Goal: Task Accomplishment & Management: Use online tool/utility

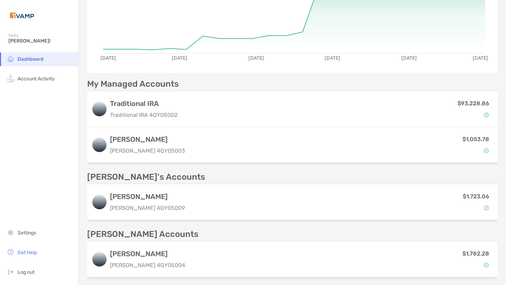
scroll to position [111, 0]
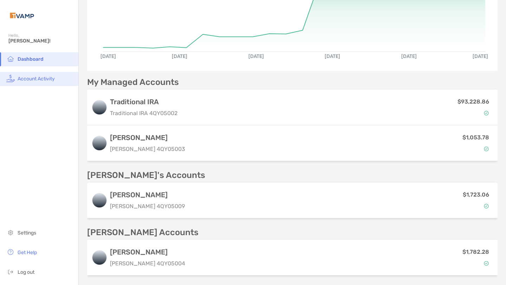
click at [38, 76] on li "Account Activity" at bounding box center [39, 79] width 78 height 14
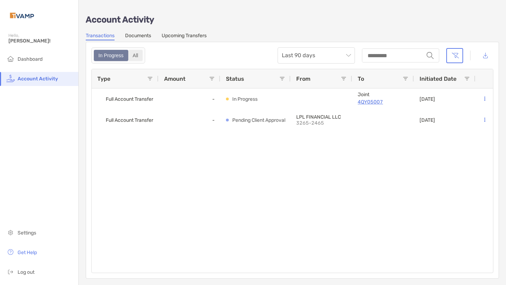
click at [135, 56] on div "All" at bounding box center [135, 56] width 13 height 10
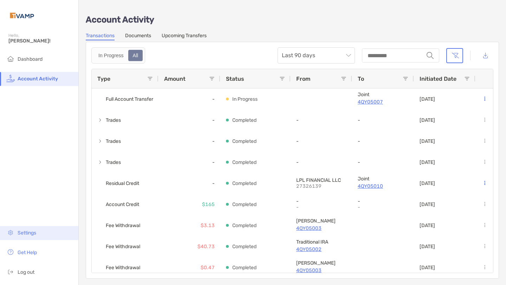
click at [38, 232] on li "Settings" at bounding box center [39, 233] width 78 height 14
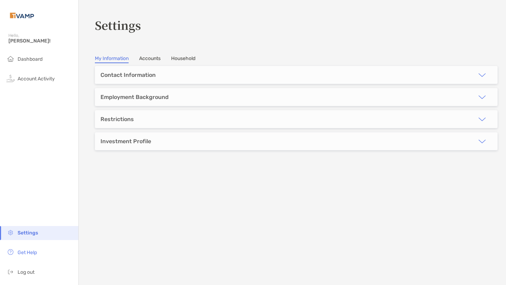
click at [155, 59] on link "Accounts" at bounding box center [149, 60] width 21 height 8
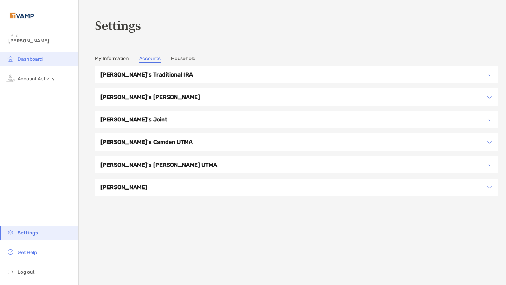
click at [35, 59] on span "Dashboard" at bounding box center [30, 59] width 25 height 6
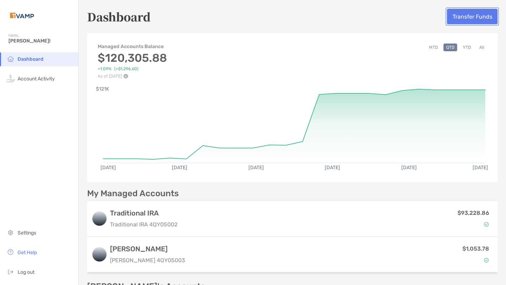
click at [467, 17] on button "Transfer Funds" at bounding box center [472, 16] width 51 height 15
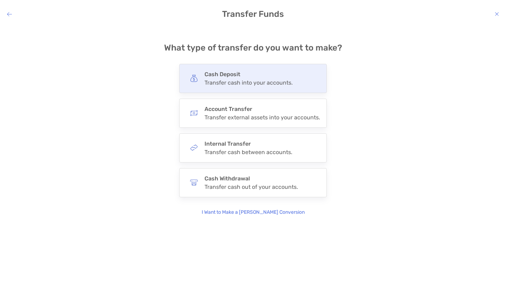
click at [298, 79] on div "Cash Deposit Transfer cash into your accounts." at bounding box center [253, 78] width 148 height 29
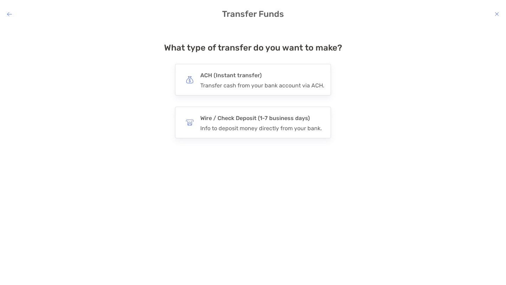
click at [298, 79] on h4 "ACH (Instant transfer)" at bounding box center [262, 76] width 124 height 10
click at [0, 0] on input "***" at bounding box center [0, 0] width 0 height 0
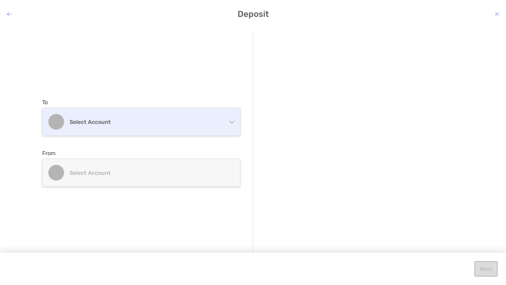
click at [225, 124] on div "Select account" at bounding box center [141, 121] width 197 height 27
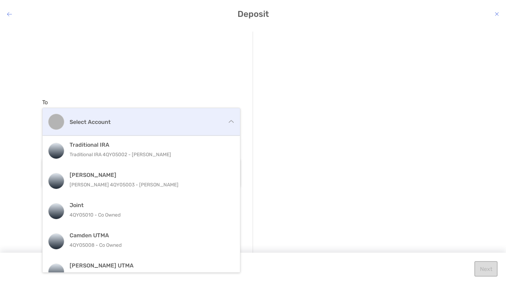
click at [225, 124] on div "Select account" at bounding box center [141, 121] width 197 height 27
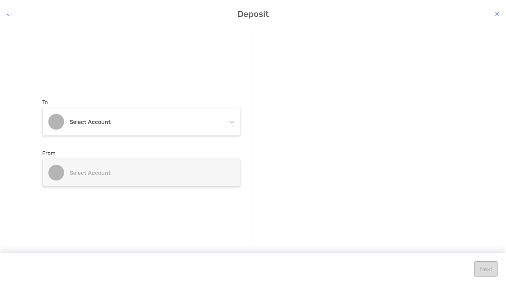
click at [210, 169] on div "Select account" at bounding box center [141, 172] width 197 height 27
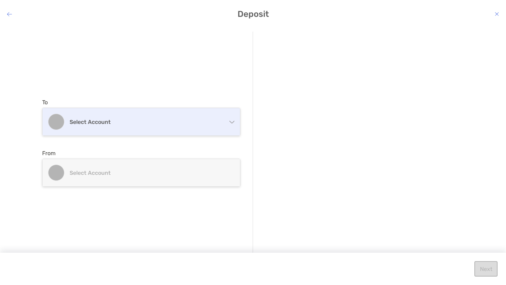
click at [235, 112] on div "Select account" at bounding box center [141, 121] width 197 height 27
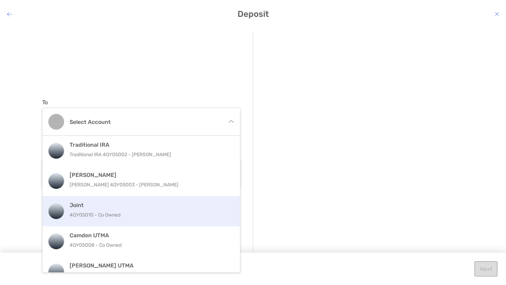
scroll to position [45, 0]
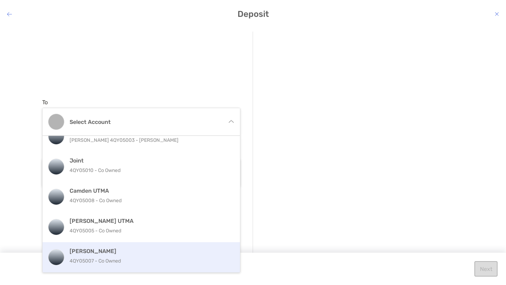
click at [126, 256] on div "[PERSON_NAME] UTMA 4QY05007 - Co Owned" at bounding box center [149, 257] width 158 height 19
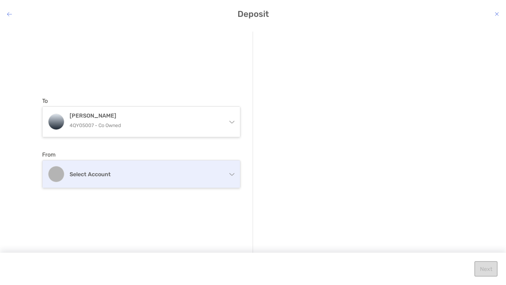
click at [151, 171] on h4 "Select account" at bounding box center [146, 174] width 152 height 7
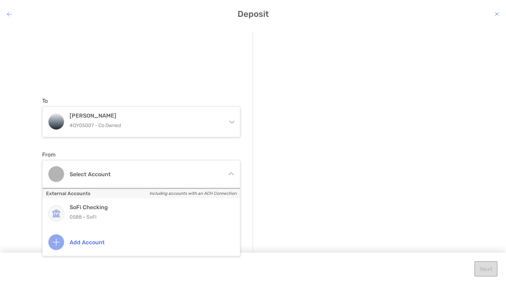
click at [171, 73] on div "To [PERSON_NAME] UTMA 4QY05007 - Co Owned Traditional IRA Traditional IRA 4QY05…" at bounding box center [147, 143] width 211 height 223
